Goal: Navigation & Orientation: Find specific page/section

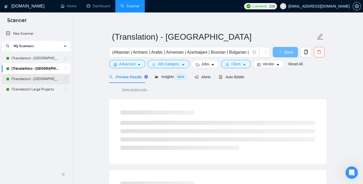
click at [32, 83] on link "(Translation) - [GEOGRAPHIC_DATA]" at bounding box center [35, 79] width 49 height 10
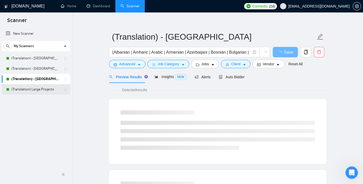
click at [40, 92] on link "(Translation) Large Projects" at bounding box center [35, 89] width 49 height 10
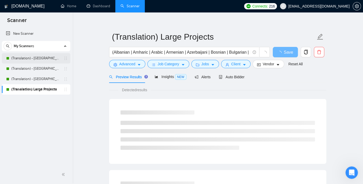
click at [41, 56] on link "(Translation) - [GEOGRAPHIC_DATA]" at bounding box center [35, 58] width 49 height 10
